Goal: Find specific page/section: Find specific page/section

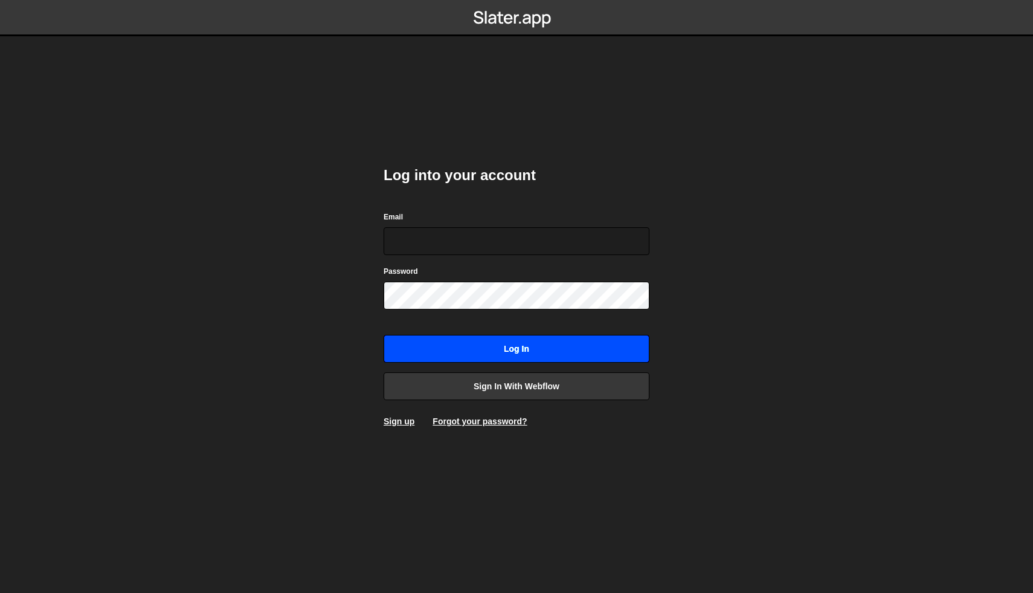
click at [512, 344] on input "Log in" at bounding box center [517, 349] width 266 height 28
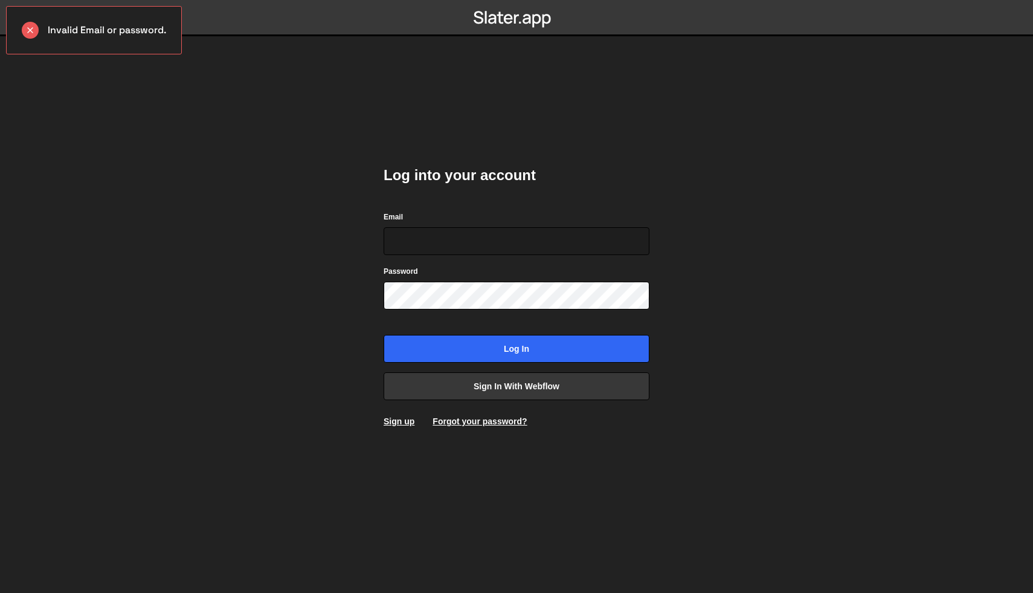
click at [495, 401] on div "Log into your account Email Password Log in Sign in with Webflow Sign up Forgot…" at bounding box center [517, 296] width 266 height 298
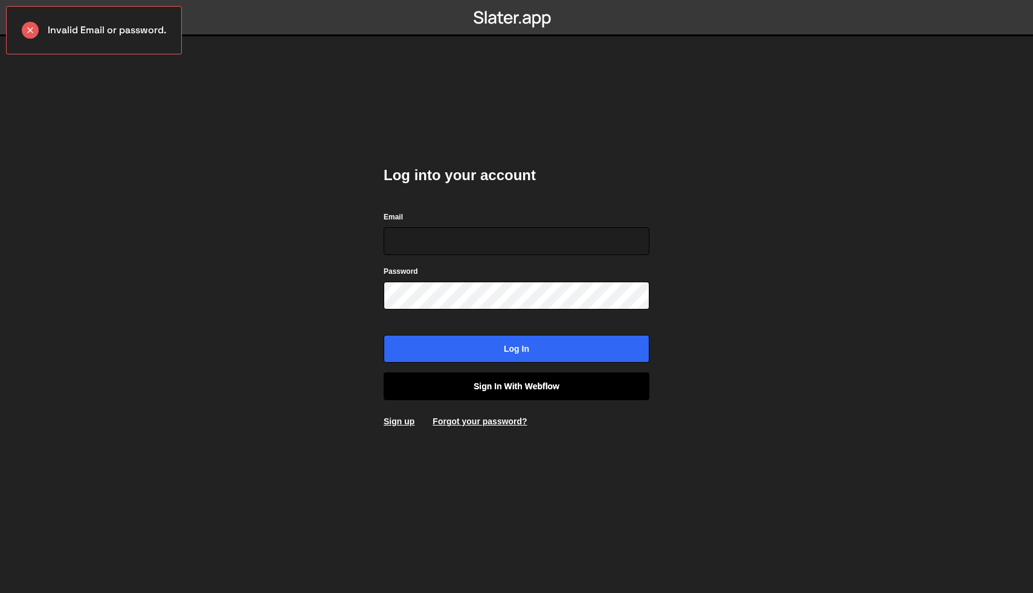
click at [499, 397] on link "Sign in with Webflow" at bounding box center [517, 386] width 266 height 28
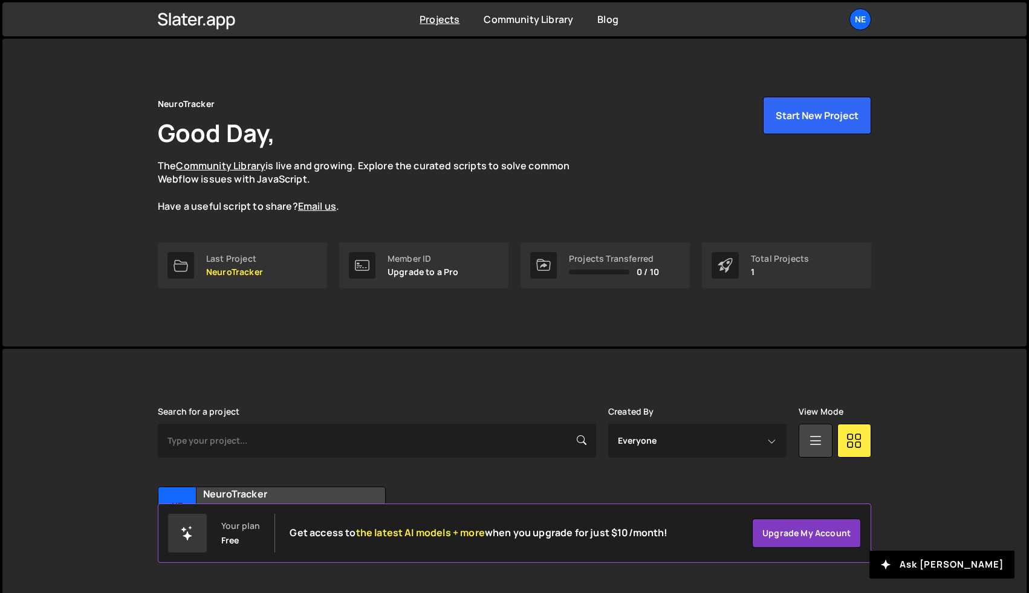
scroll to position [29, 0]
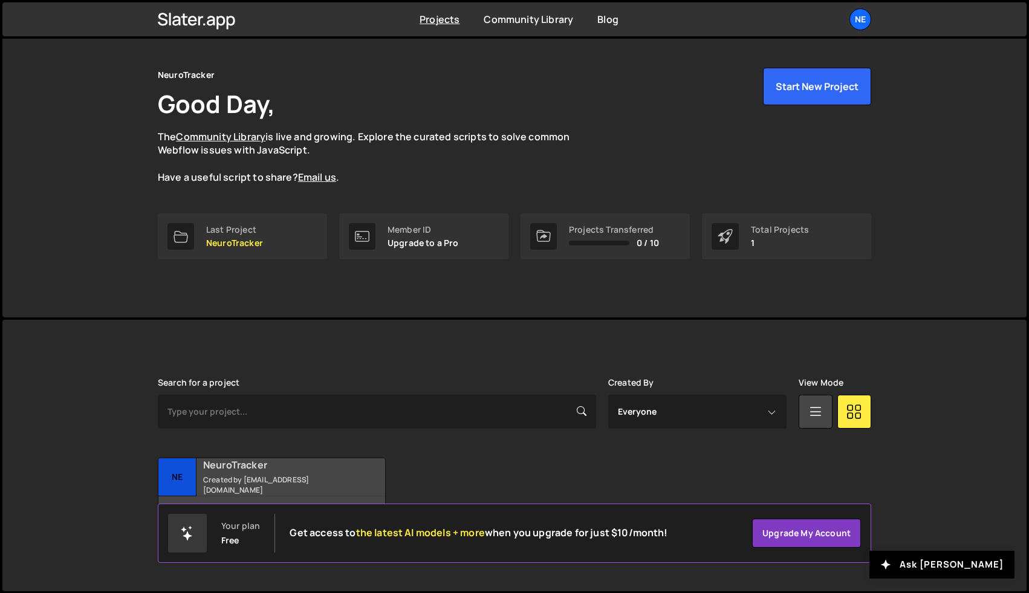
click at [255, 461] on h2 "NeuroTracker" at bounding box center [276, 464] width 146 height 13
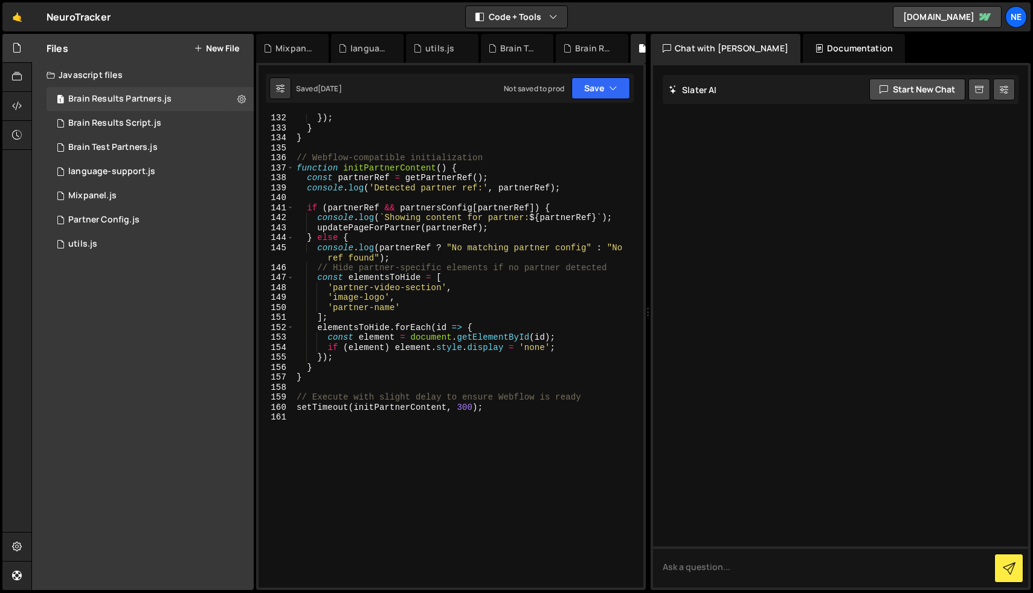
scroll to position [1443, 0]
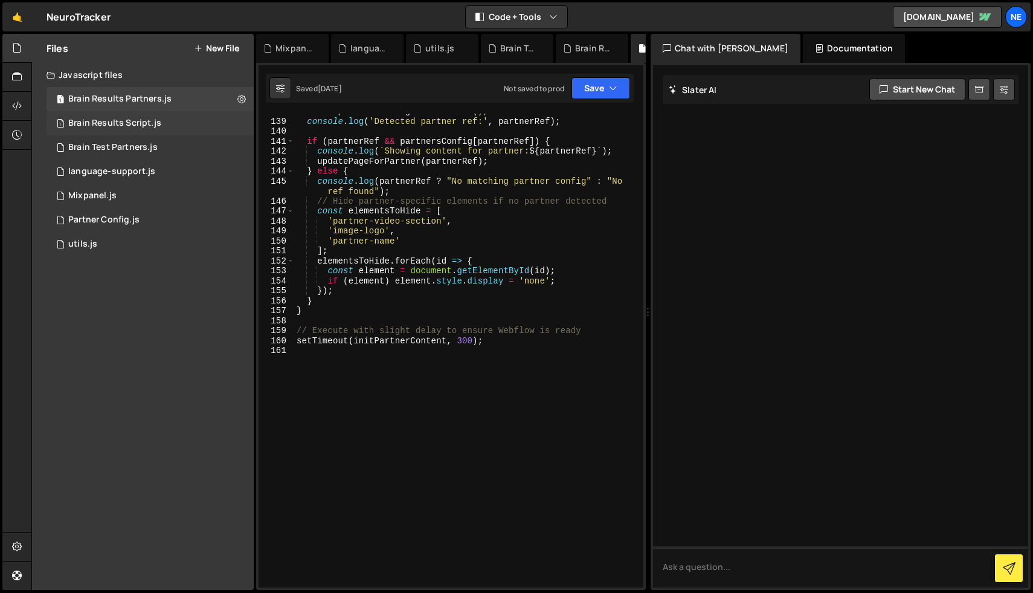
click at [142, 127] on div "Brain Results Script.js" at bounding box center [114, 123] width 93 height 11
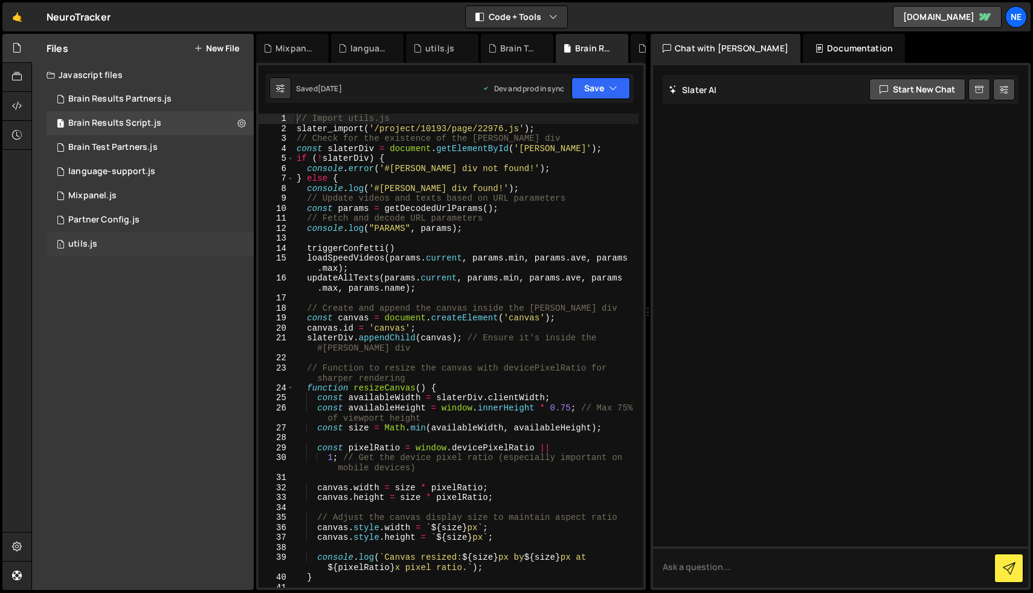
click at [113, 250] on div "1 utils.js 0" at bounding box center [150, 244] width 207 height 24
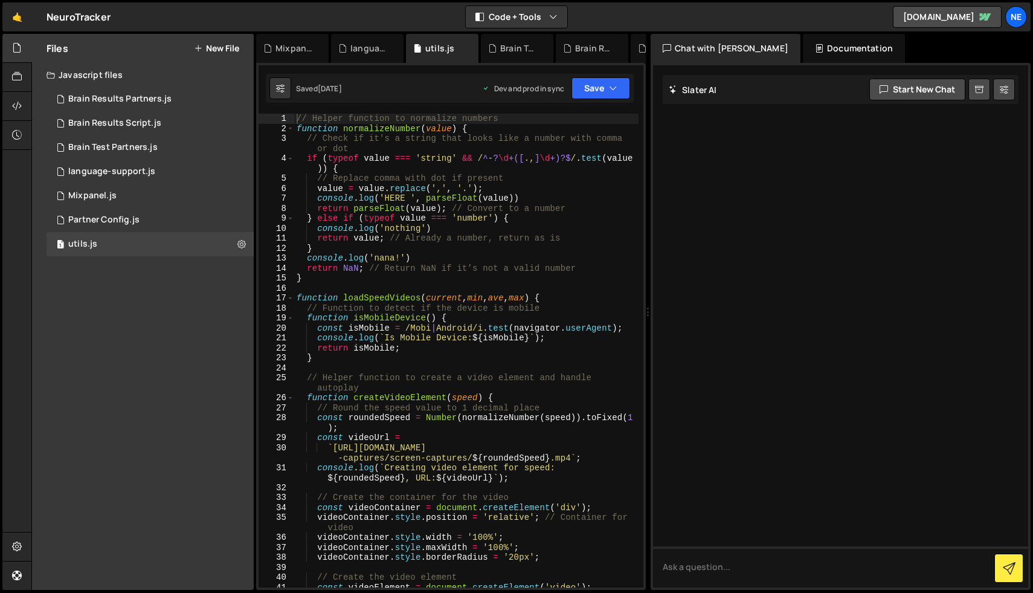
scroll to position [0, 0]
click at [170, 224] on div "1 Partner Config.js 0" at bounding box center [150, 220] width 207 height 24
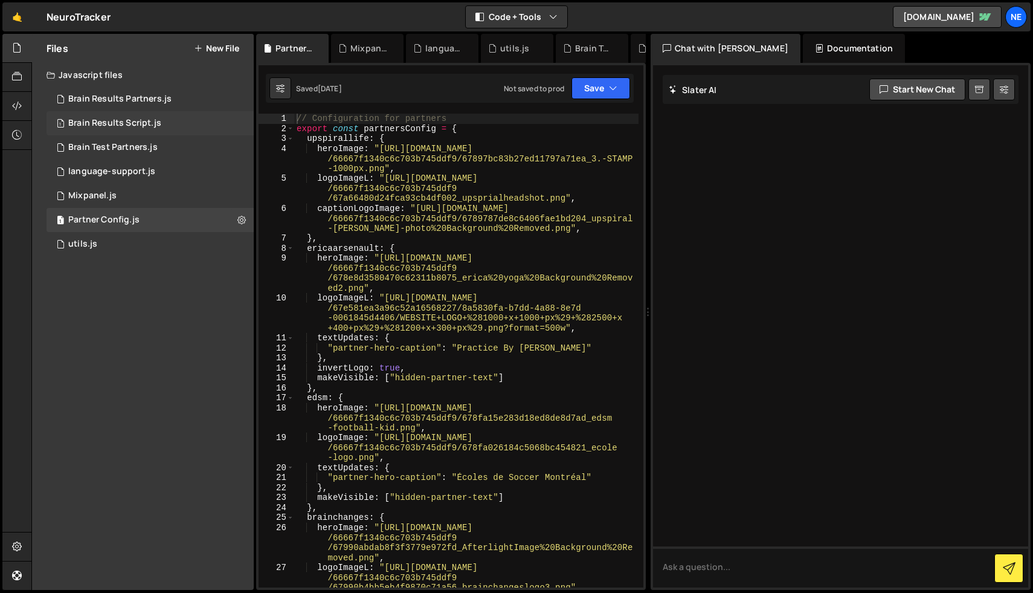
click at [159, 128] on div "1 Brain Results Script.js 0" at bounding box center [150, 123] width 207 height 24
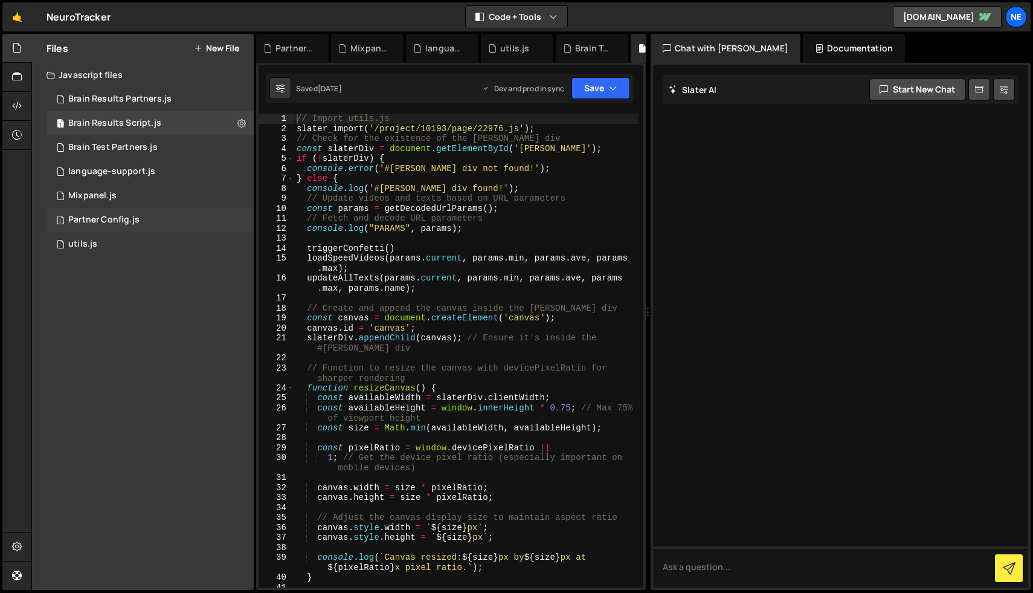
click at [132, 215] on div "Partner Config.js" at bounding box center [103, 220] width 71 height 11
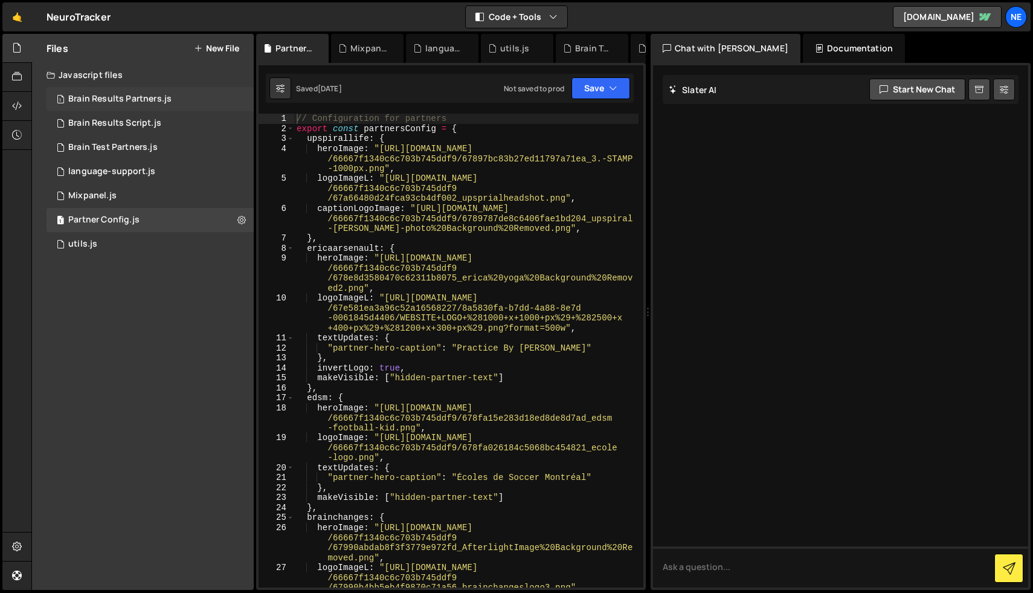
click at [157, 95] on div "Brain Results Partners.js" at bounding box center [119, 99] width 103 height 11
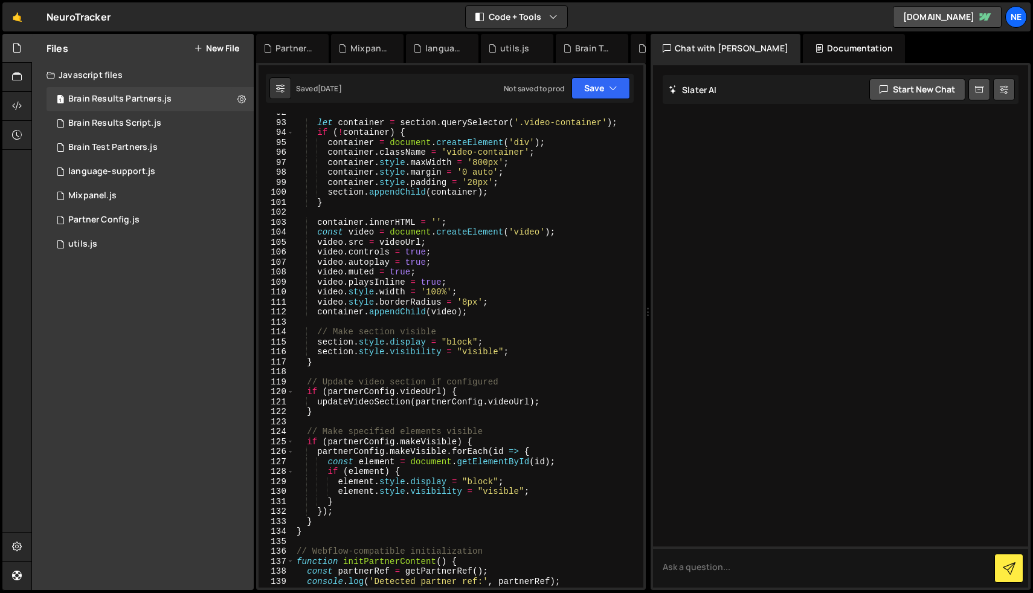
scroll to position [1443, 0]
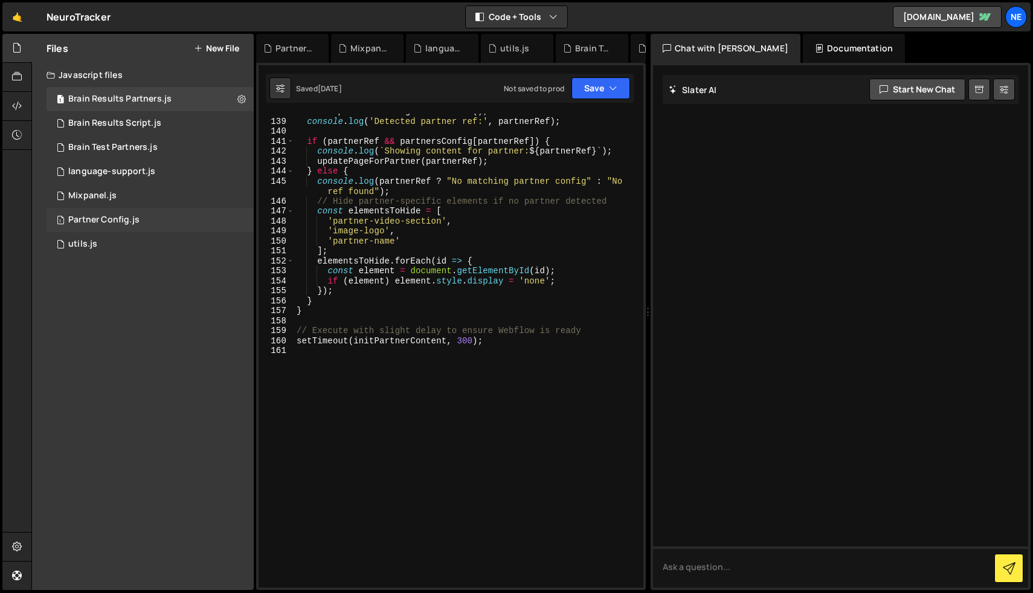
click at [134, 224] on div "Partner Config.js" at bounding box center [103, 220] width 71 height 11
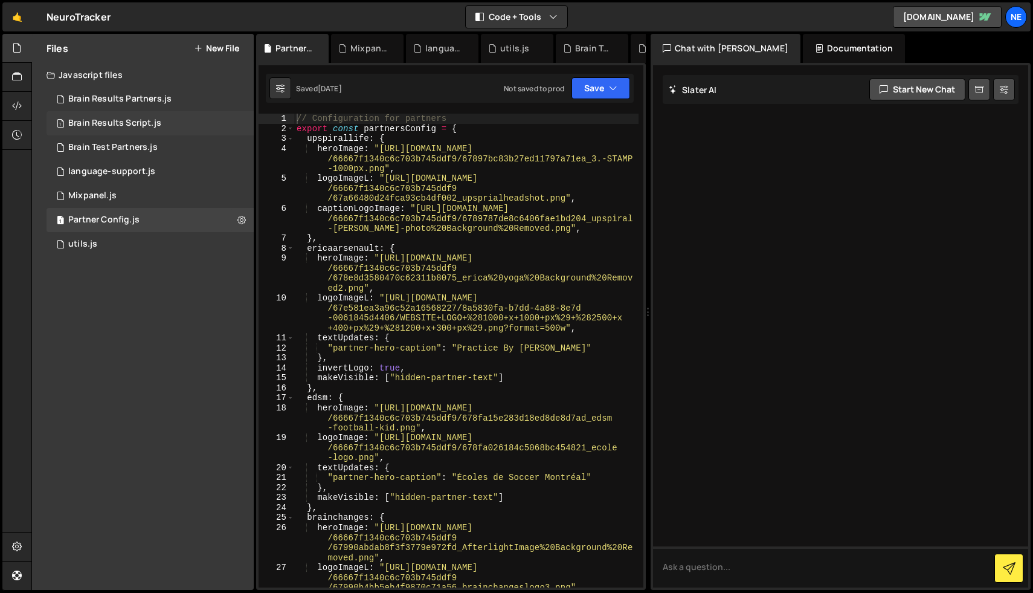
click at [158, 129] on div "1 Brain Results Script.js 0" at bounding box center [150, 123] width 207 height 24
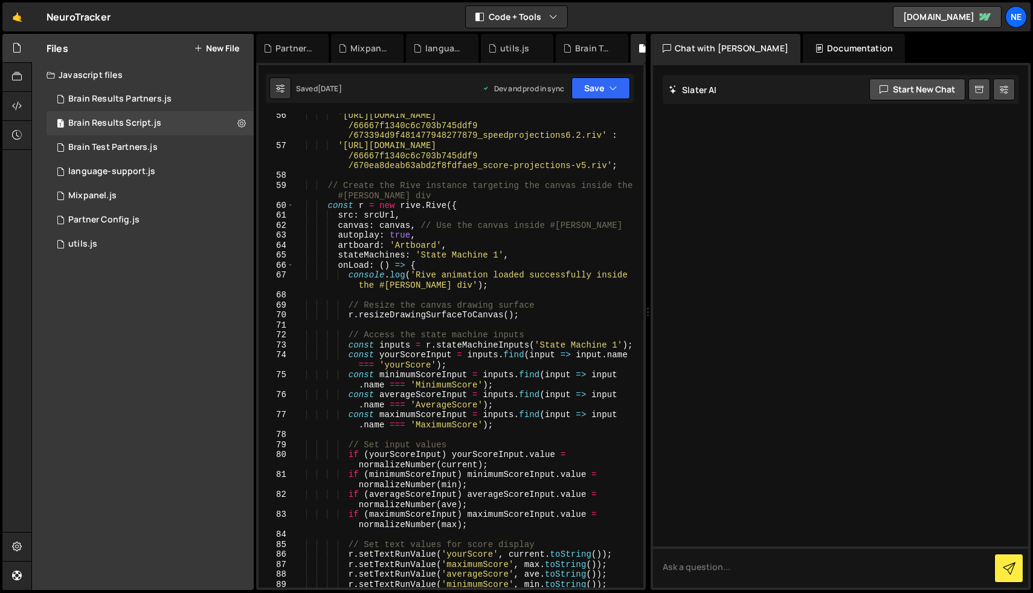
scroll to position [641, 0]
click at [99, 155] on div "2 Brain Test Partners.js 0" at bounding box center [150, 147] width 207 height 24
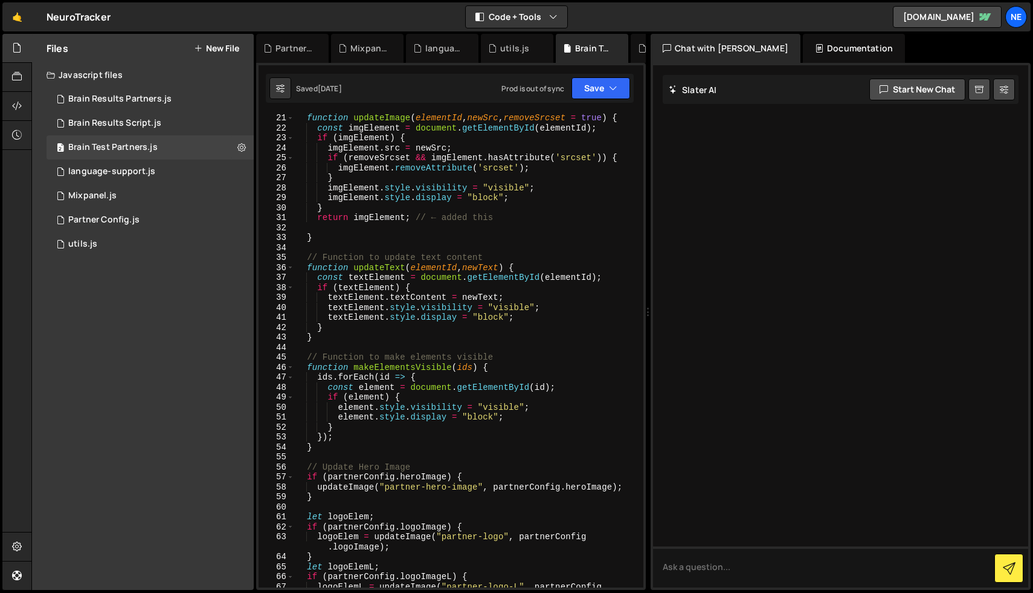
scroll to position [0, 0]
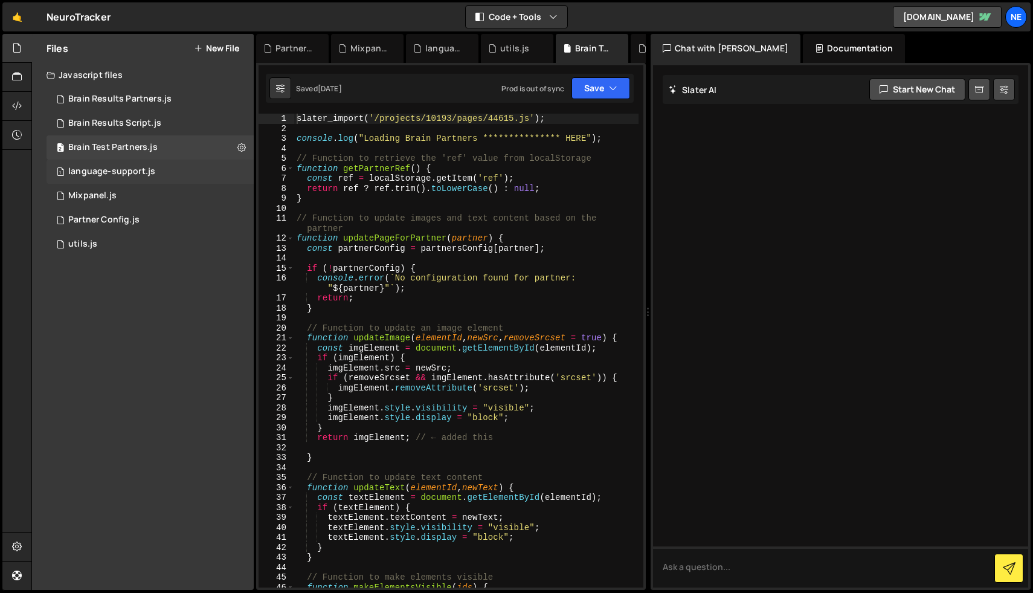
click at [164, 167] on div "1 language-support.js 0" at bounding box center [150, 172] width 207 height 24
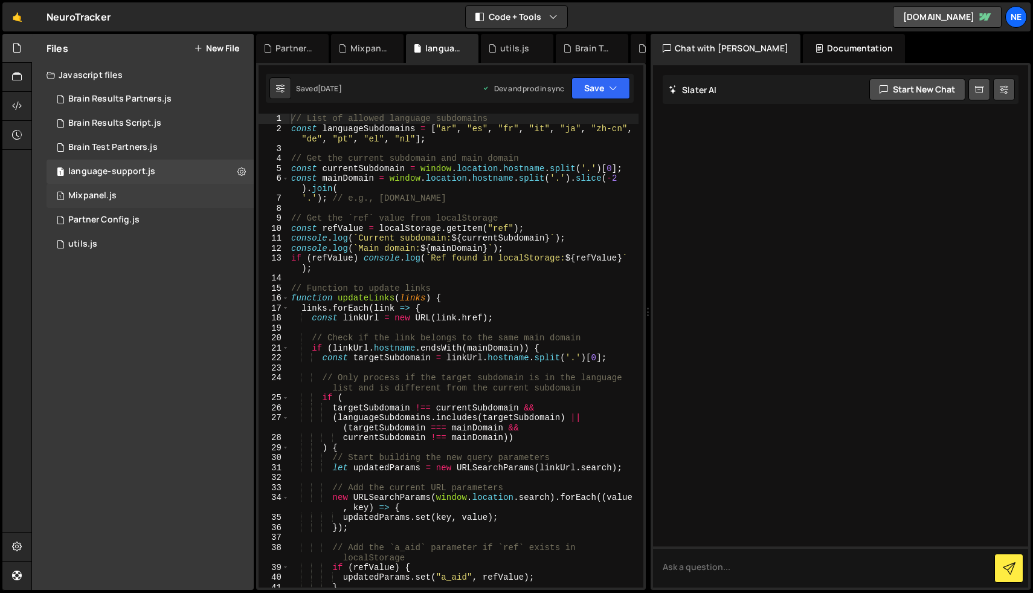
click at [151, 199] on div "1 Mixpanel.js 0" at bounding box center [150, 196] width 207 height 24
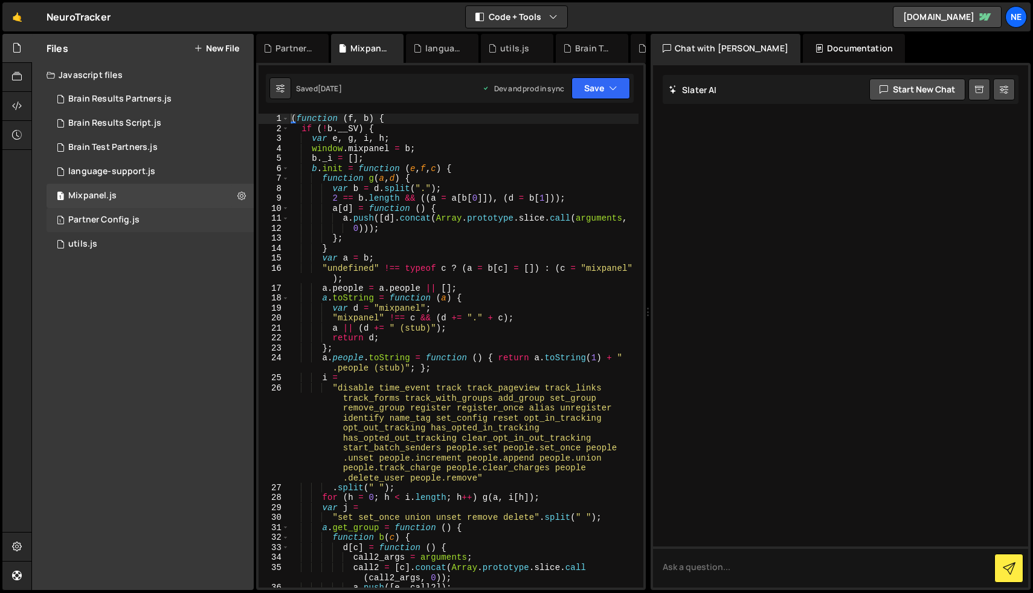
click at [138, 227] on div "1 Partner Config.js 0" at bounding box center [150, 220] width 207 height 24
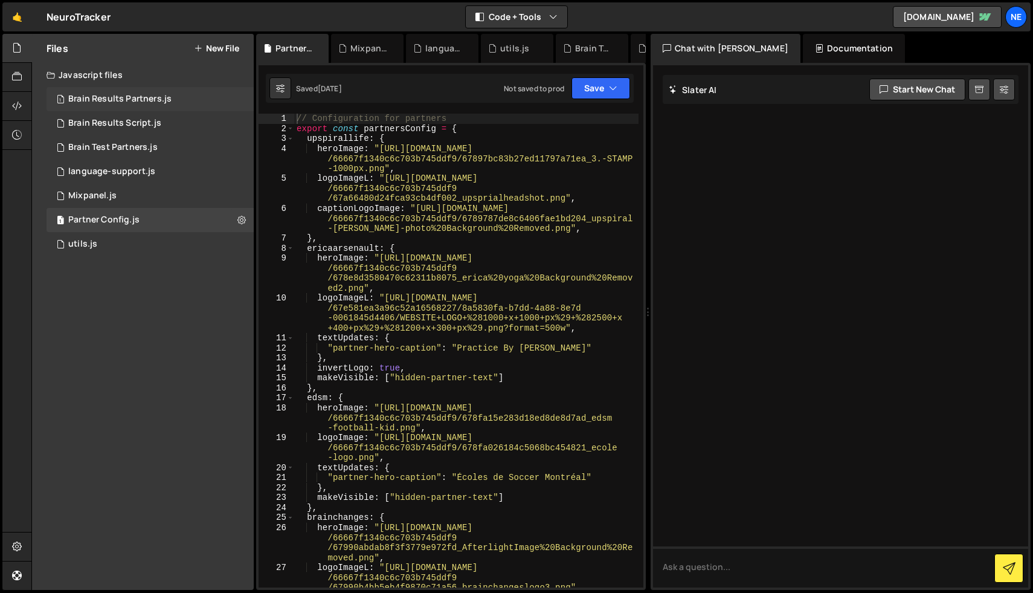
click at [136, 100] on div "Brain Results Partners.js" at bounding box center [119, 99] width 103 height 11
